Goal: Task Accomplishment & Management: Complete application form

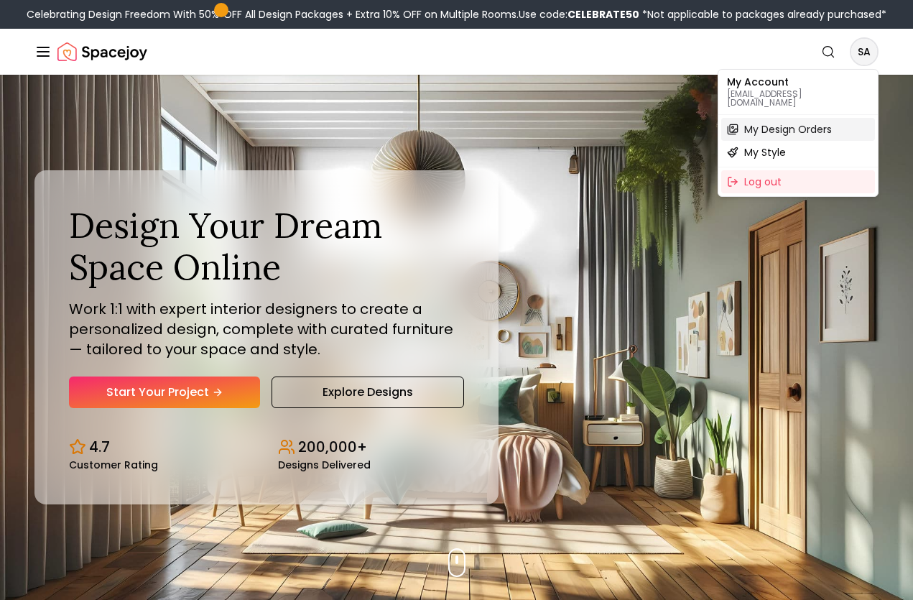
click at [788, 122] on span "My Design Orders" at bounding box center [788, 129] width 88 height 14
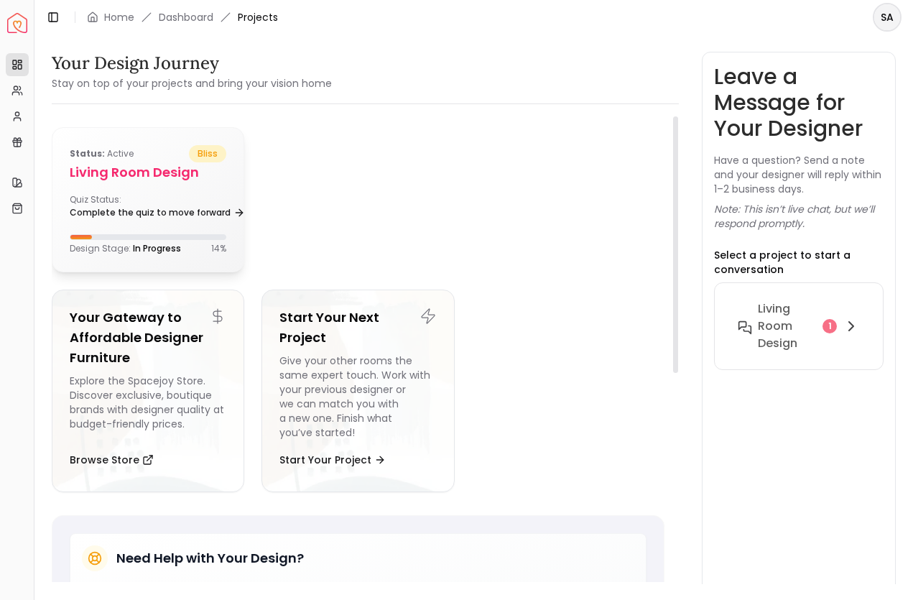
click at [137, 171] on h5 "Living Room design" at bounding box center [148, 172] width 157 height 20
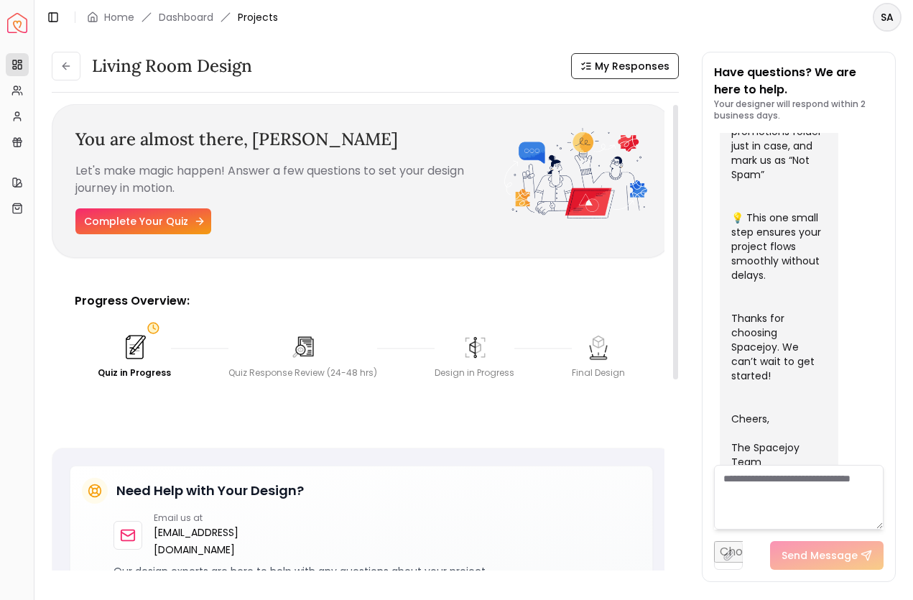
click at [164, 223] on link "Complete Your Quiz" at bounding box center [143, 221] width 136 height 26
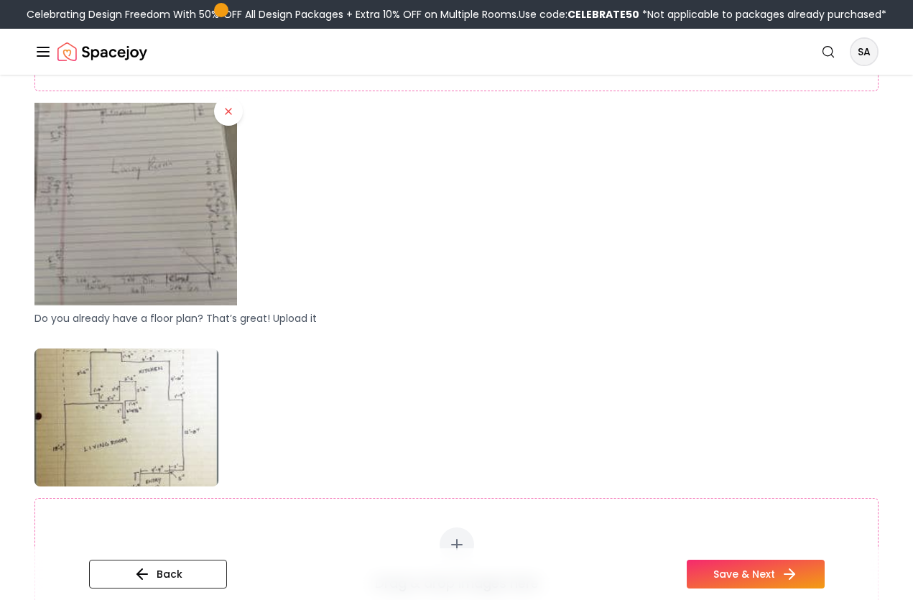
scroll to position [563, 0]
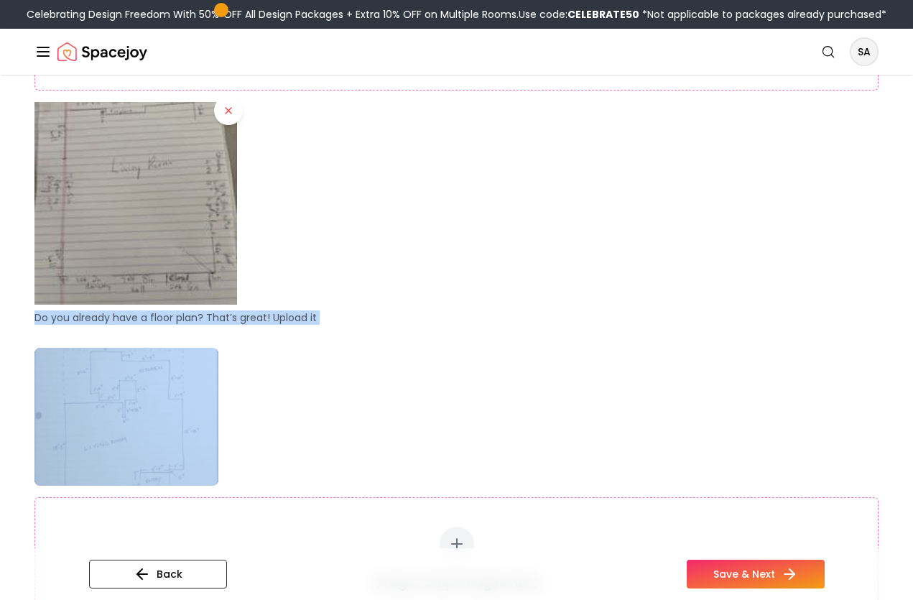
drag, startPoint x: 273, startPoint y: 403, endPoint x: 364, endPoint y: 287, distance: 147.8
click at [364, 287] on div "Drag & drop images here Select Images [5KB - 25MB per image | Max 20 images | J…" at bounding box center [456, 229] width 844 height 952
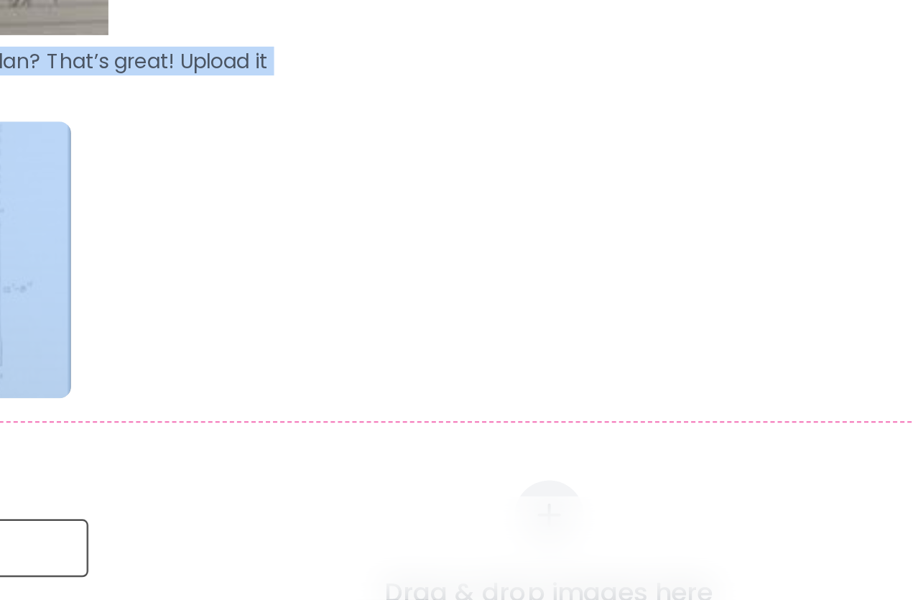
scroll to position [0, 0]
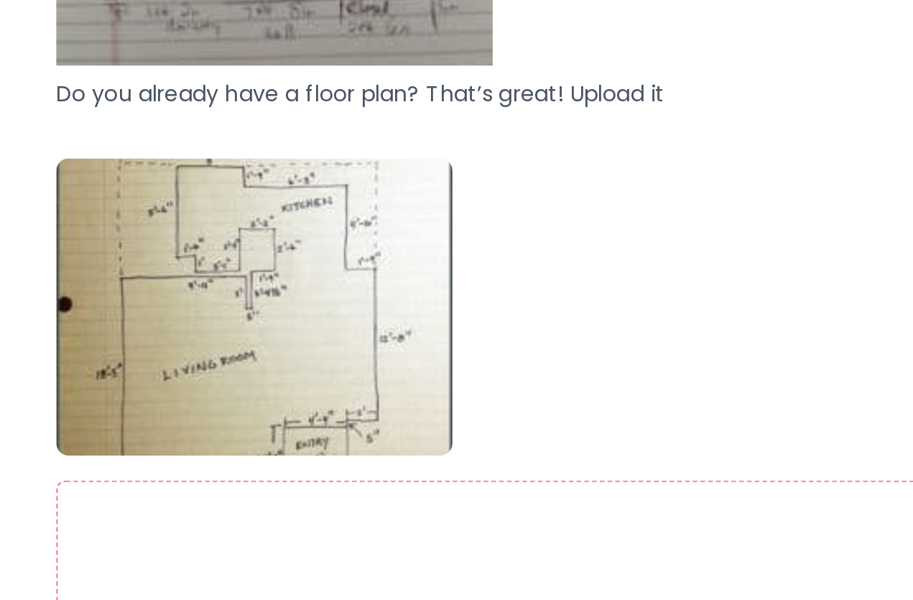
click at [294, 333] on div "Drag & drop images here Select Images [5KB - 25MB per image | Max 20 images | J…" at bounding box center [456, 512] width 844 height 358
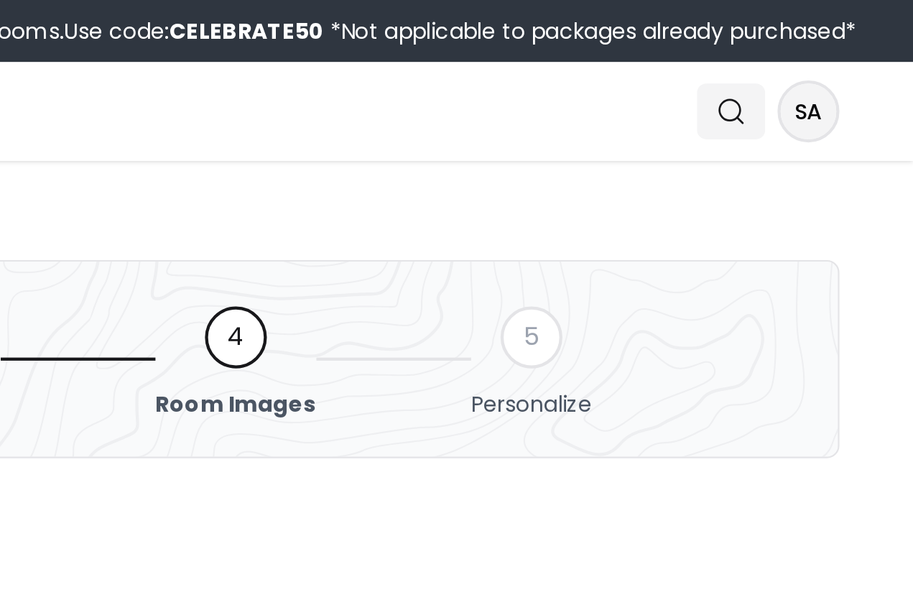
click at [821, 51] on icon "Global" at bounding box center [828, 52] width 14 height 14
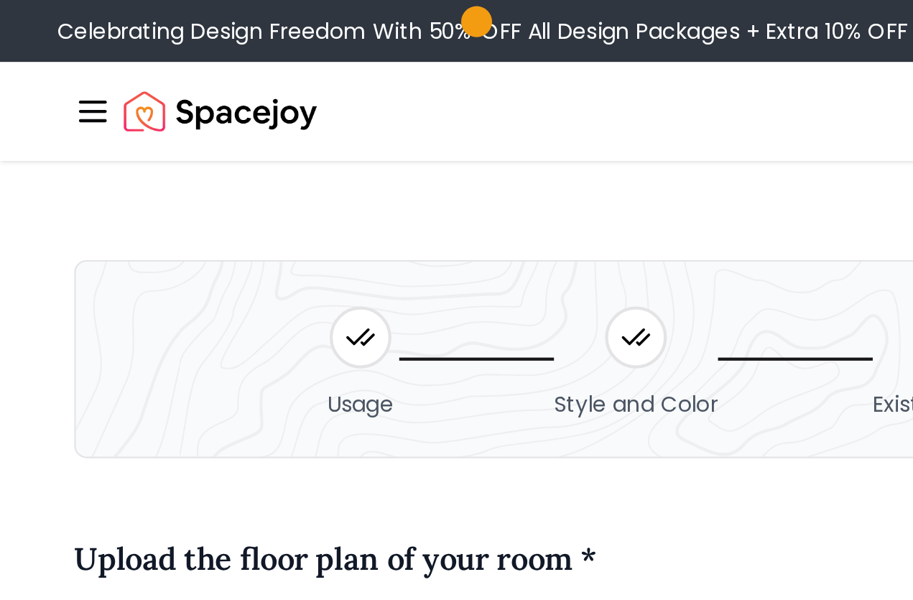
click at [44, 49] on icon "Global" at bounding box center [42, 51] width 17 height 17
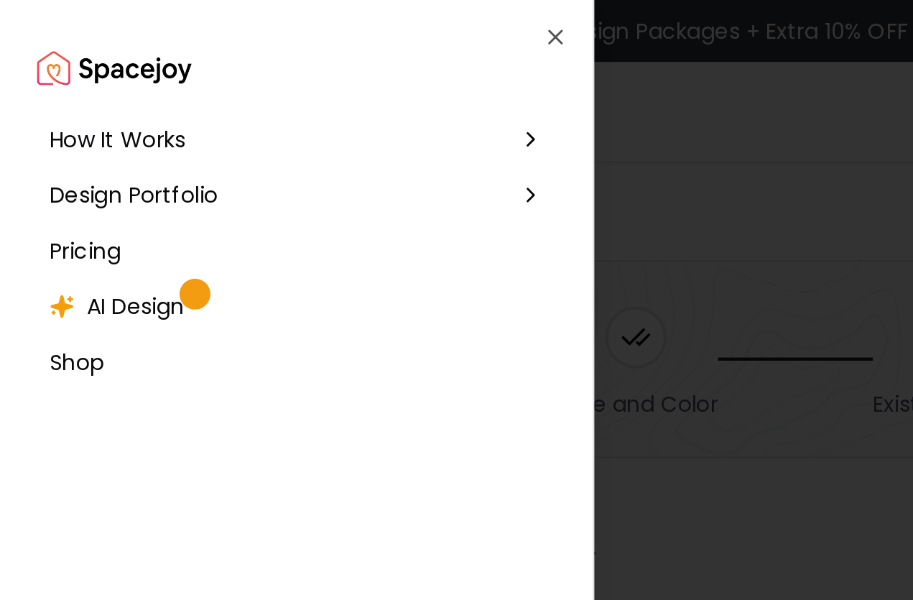
click at [67, 64] on span "How It Works" at bounding box center [54, 64] width 63 height 14
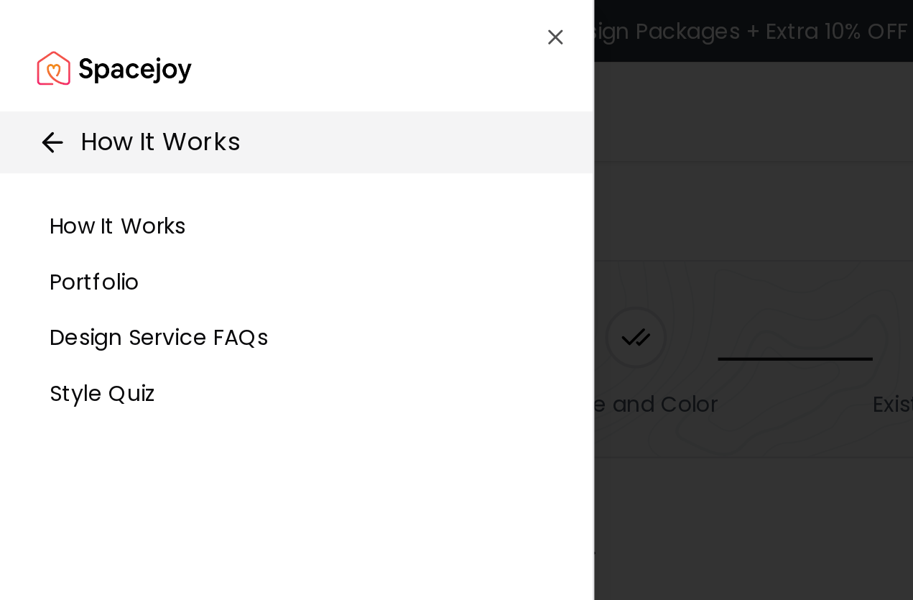
click at [26, 68] on icon at bounding box center [24, 66] width 14 height 14
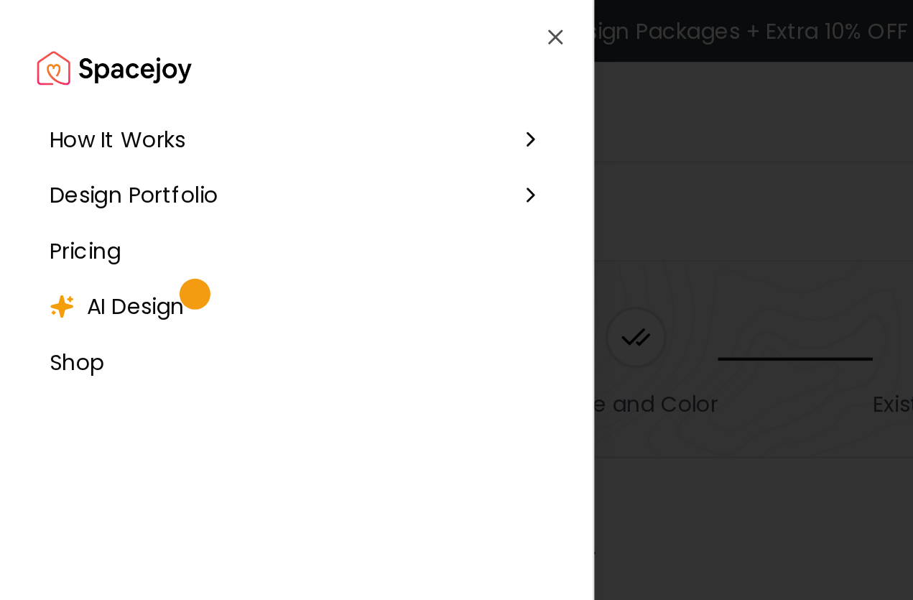
click at [81, 90] on span "Design Portfolio" at bounding box center [62, 90] width 78 height 14
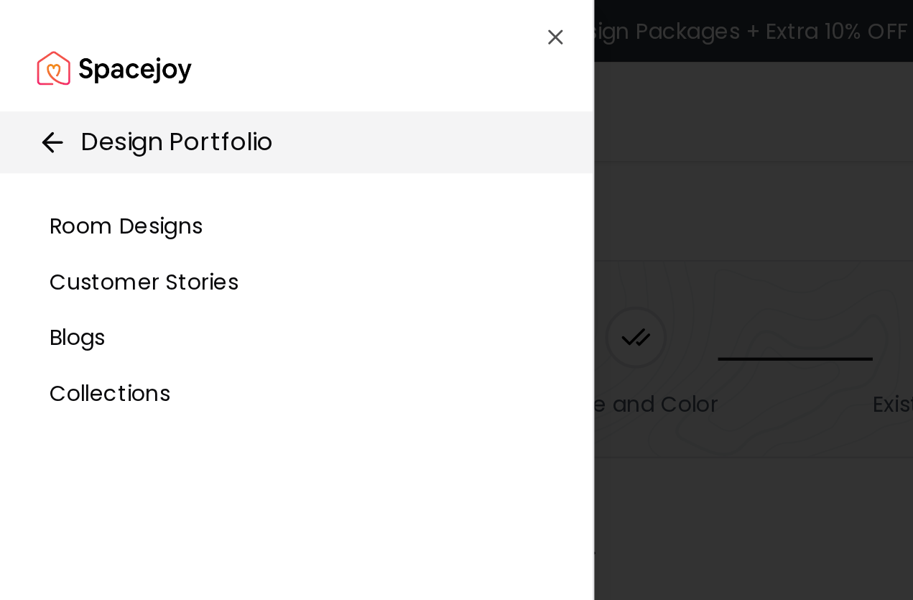
click at [25, 65] on icon at bounding box center [24, 66] width 14 height 14
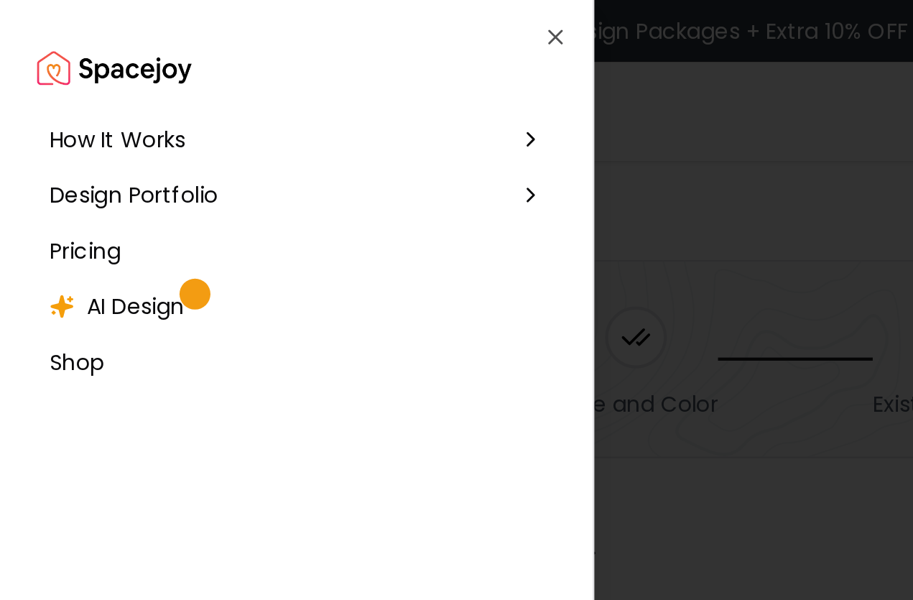
click at [65, 141] on span "AI Design" at bounding box center [62, 142] width 45 height 14
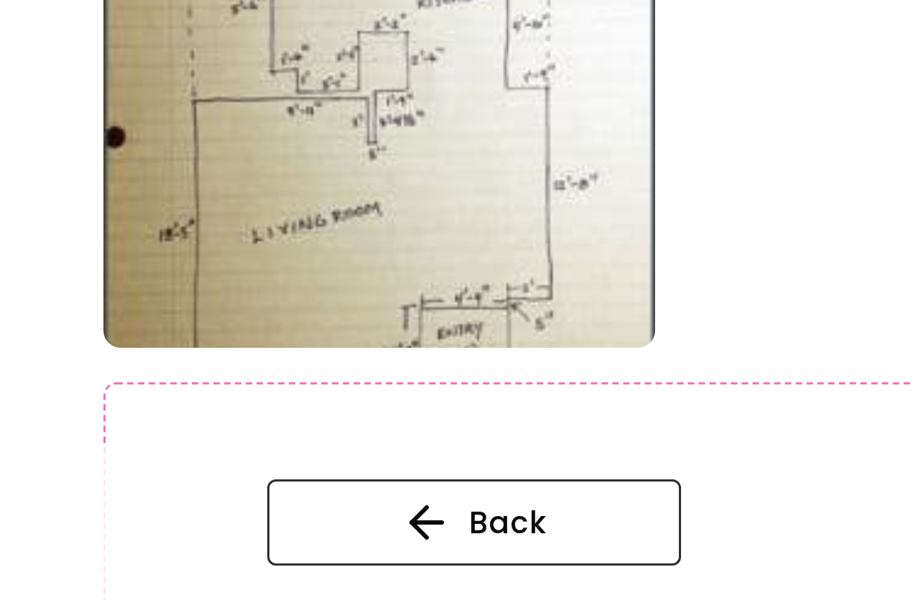
scroll to position [537, 0]
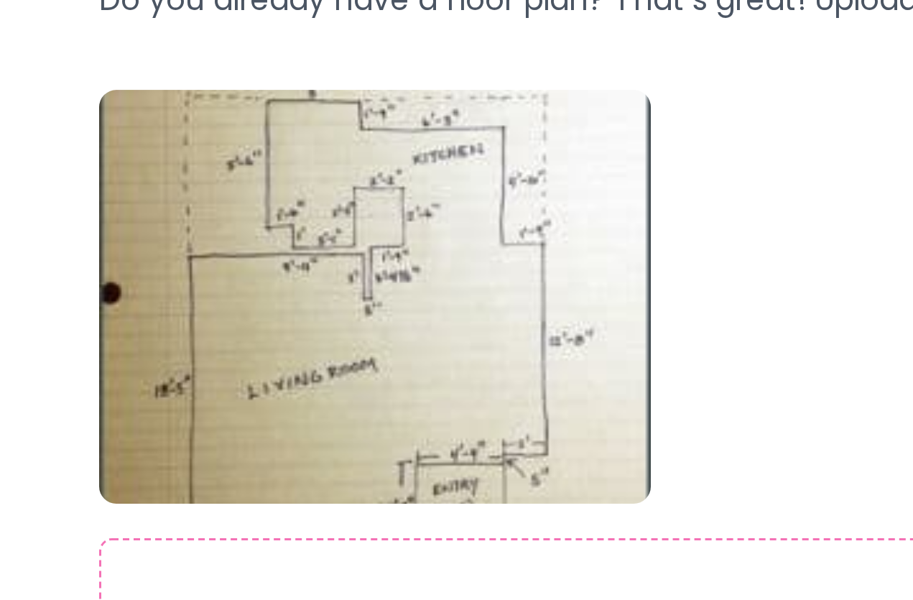
click at [132, 373] on img at bounding box center [126, 442] width 184 height 138
click at [112, 373] on img at bounding box center [126, 442] width 184 height 138
click at [136, 373] on img at bounding box center [126, 442] width 184 height 138
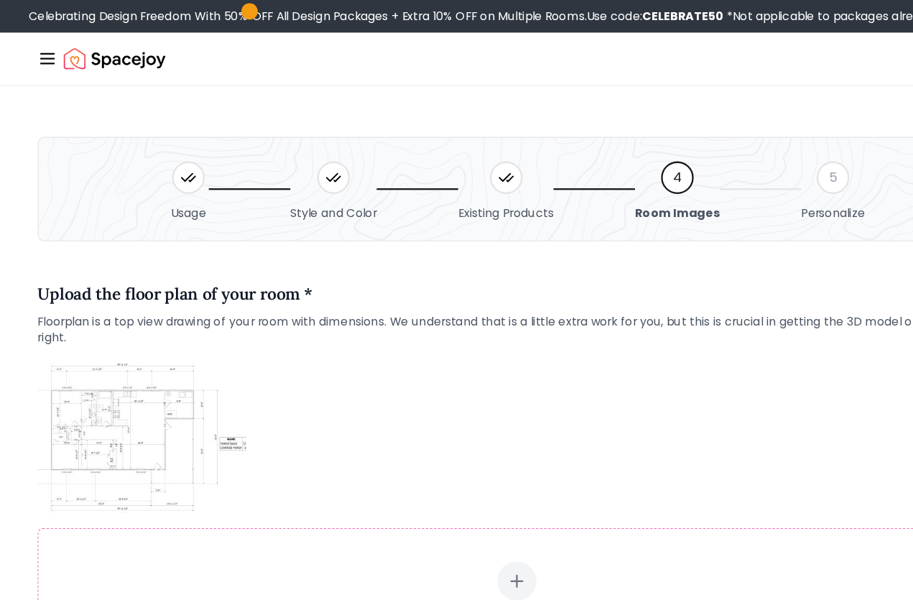
scroll to position [0, 0]
